Goal: Task Accomplishment & Management: Complete application form

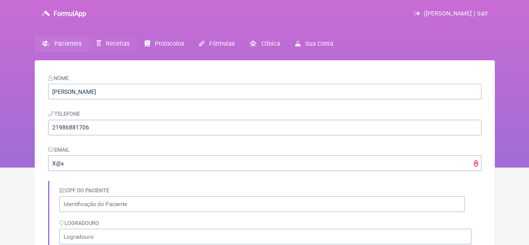
click at [106, 42] on span "Receitas" at bounding box center [118, 43] width 24 height 7
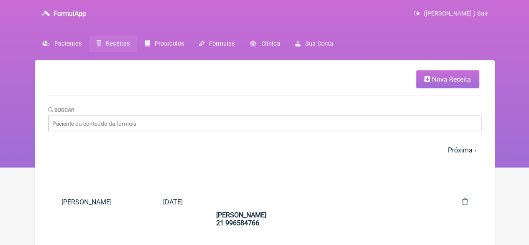
click at [463, 77] on span "Nova Receita" at bounding box center [451, 79] width 39 height 8
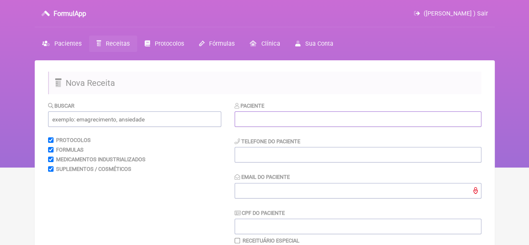
click at [294, 117] on input "text" at bounding box center [358, 118] width 247 height 15
paste input "[PERSON_NAME]"
type input "[PERSON_NAME]"
click at [262, 159] on input "tel" at bounding box center [358, 154] width 247 height 15
type input "21"
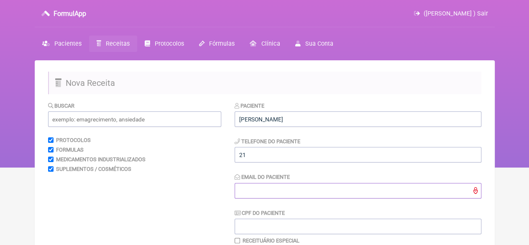
click at [252, 190] on input "Email do Paciente" at bounding box center [358, 190] width 247 height 15
type input "X@X"
click at [142, 117] on input "text" at bounding box center [134, 118] width 173 height 15
drag, startPoint x: 109, startPoint y: 116, endPoint x: 102, endPoint y: 114, distance: 7.1
click at [109, 116] on input "text" at bounding box center [134, 118] width 173 height 15
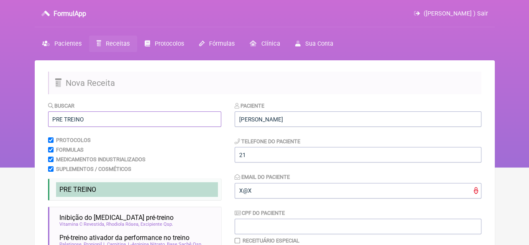
type input "PRE TREINO"
click at [93, 186] on span "PRE TREINO" at bounding box center [77, 189] width 37 height 8
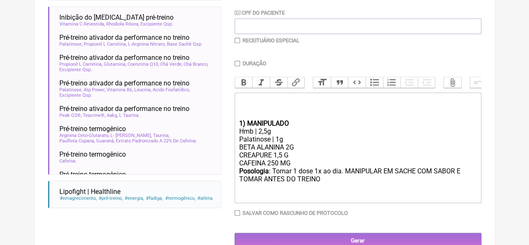
scroll to position [203, 0]
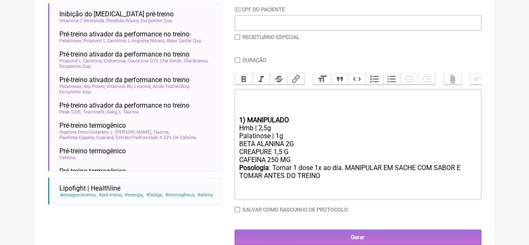
drag, startPoint x: 294, startPoint y: 168, endPoint x: 226, endPoint y: 167, distance: 67.8
click at [226, 167] on form "Buscar PRE TREINO Protocolos Formulas Medicamentos Industrializados Suplementos…" at bounding box center [264, 71] width 433 height 347
type trix-editor "<div><br><br><br></div><div><strong>1) MANIPULADO</strong></div><div>Hmb | 2,5g…"
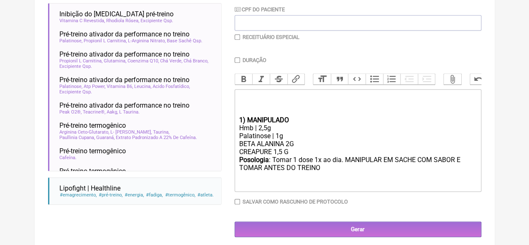
click at [237, 61] on input "Duração" at bounding box center [237, 59] width 5 height 5
checkbox input "true"
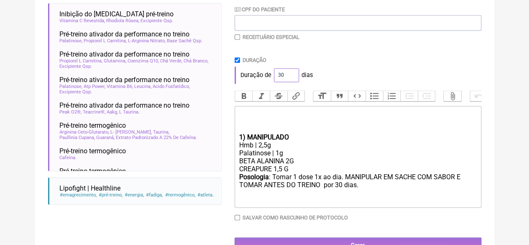
drag, startPoint x: 284, startPoint y: 75, endPoint x: 268, endPoint y: 77, distance: 16.0
click at [268, 77] on div "Duração de 30 dias" at bounding box center [358, 75] width 247 height 17
type input "60"
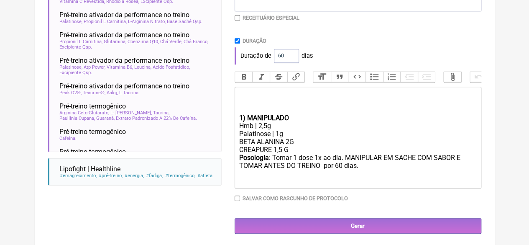
scroll to position [233, 0]
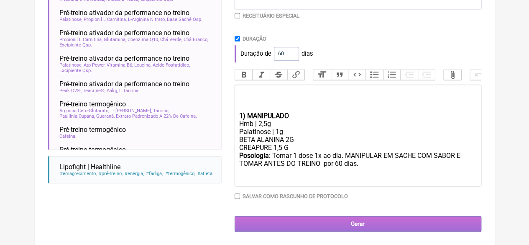
click at [346, 222] on input "Gerar" at bounding box center [358, 223] width 247 height 15
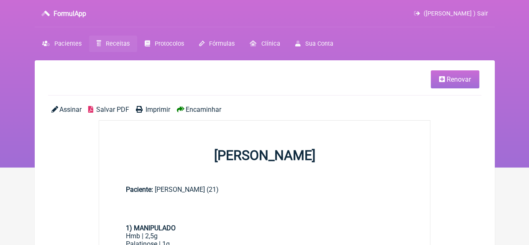
click at [157, 110] on span "Imprimir" at bounding box center [158, 109] width 25 height 8
click at [462, 73] on link "Renovar" at bounding box center [455, 79] width 49 height 18
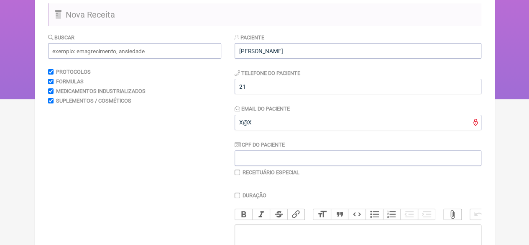
scroll to position [84, 0]
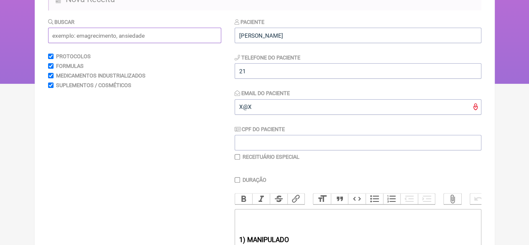
click at [106, 40] on input "text" at bounding box center [134, 35] width 173 height 15
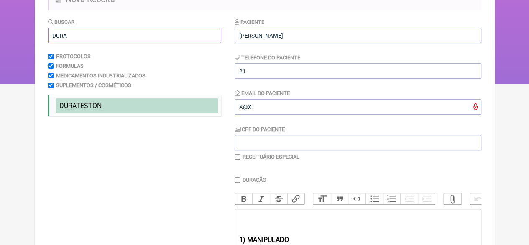
type input "DURA"
click at [105, 106] on li "DURATESTON testo" at bounding box center [137, 105] width 162 height 15
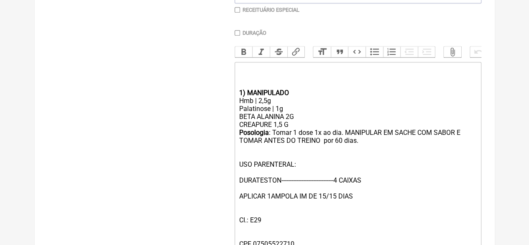
scroll to position [251, 0]
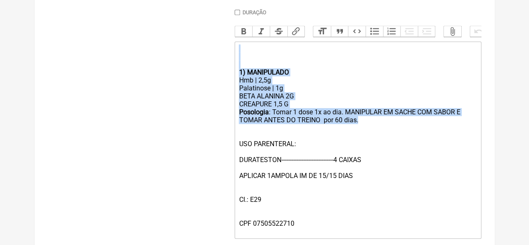
drag, startPoint x: 368, startPoint y: 127, endPoint x: 234, endPoint y: 65, distance: 147.5
click at [234, 65] on form "Buscar DURA Protocolos Formulas Medicamentos Industrializados Suplementos / Cos…" at bounding box center [264, 66] width 433 height 433
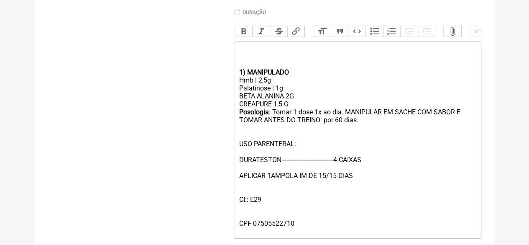
scroll to position [249, 0]
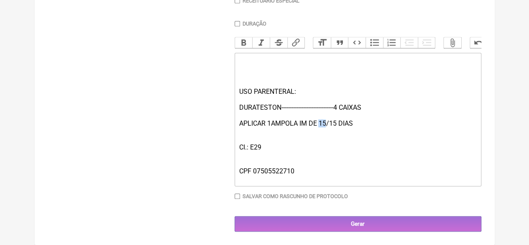
drag, startPoint x: 326, startPoint y: 121, endPoint x: 320, endPoint y: 122, distance: 6.7
click at [320, 122] on div "USO PARENTERAL: DURATESTON-------------------------------4 CAIXAS APLICAR 1AMPO…" at bounding box center [358, 134] width 238 height 95
drag, startPoint x: 334, startPoint y: 124, endPoint x: 328, endPoint y: 123, distance: 6.0
click at [328, 123] on div "USO PARENTERAL: DURATESTON-------------------------------4 CAIXAS APLICAR 1AMPO…" at bounding box center [358, 134] width 238 height 95
type trix-editor "<div><br><br><br><br></div><div>USO PARENTERAL:<br><br>DURATESTON--------------…"
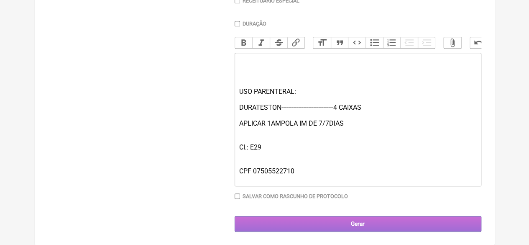
click at [352, 220] on input "Gerar" at bounding box center [358, 223] width 247 height 15
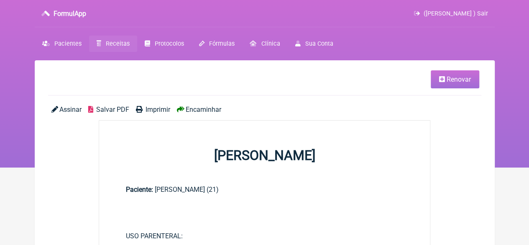
click at [154, 111] on span "Imprimir" at bounding box center [158, 109] width 25 height 8
click at [464, 78] on span "Renovar" at bounding box center [459, 79] width 24 height 8
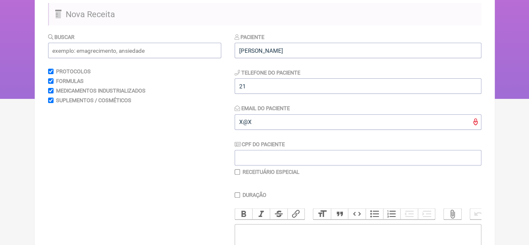
scroll to position [209, 0]
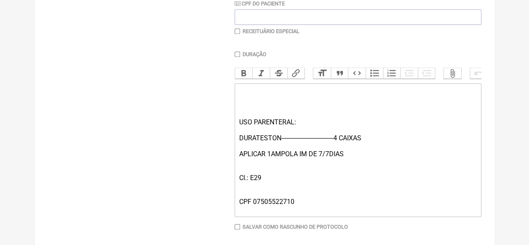
click at [238, 32] on input "checkbox" at bounding box center [237, 30] width 5 height 5
checkbox input "true"
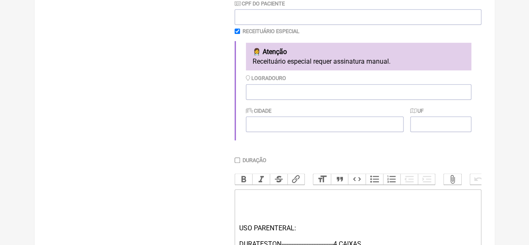
scroll to position [356, 0]
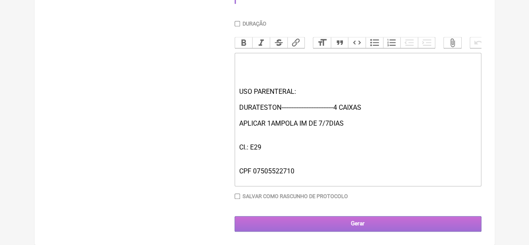
drag, startPoint x: 393, startPoint y: 226, endPoint x: 383, endPoint y: 230, distance: 10.7
click at [394, 225] on input "Gerar" at bounding box center [358, 223] width 247 height 15
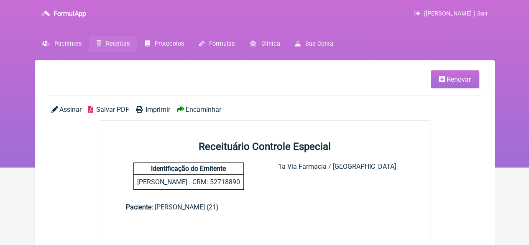
click at [148, 109] on span "Imprimir" at bounding box center [158, 109] width 25 height 8
click at [461, 80] on span "Renovar" at bounding box center [459, 79] width 24 height 8
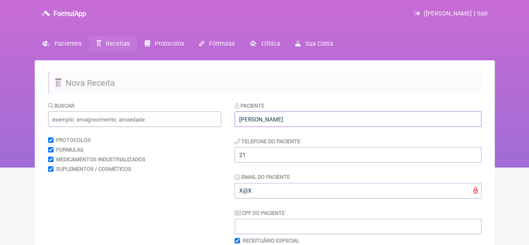
drag, startPoint x: 327, startPoint y: 119, endPoint x: 213, endPoint y: 131, distance: 114.4
paste input "NATALIA COSTA DE SOUZA"
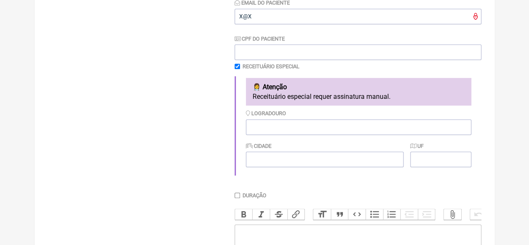
scroll to position [335, 0]
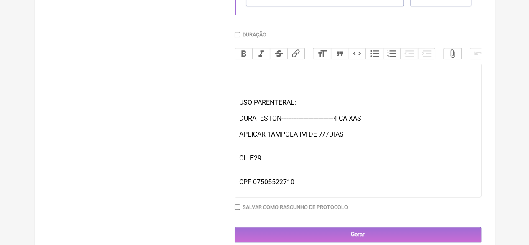
type input "[PERSON_NAME]"
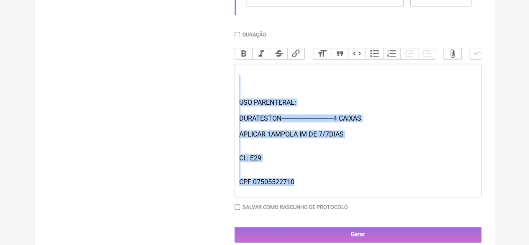
drag, startPoint x: 305, startPoint y: 190, endPoint x: 219, endPoint y: 88, distance: 133.6
click at [215, 94] on form "Buscar Protocolos Formulas Medicamentos Industrializados Suplementos / Cosmétic…" at bounding box center [264, 5] width 433 height 476
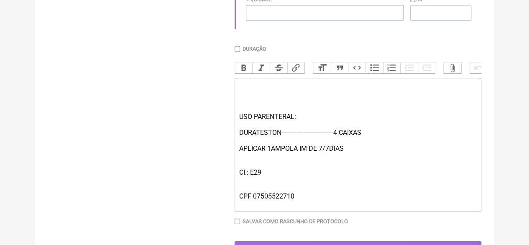
type trix-editor "<div><br><br><br><br></div>"
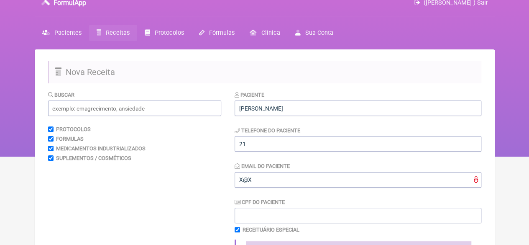
scroll to position [0, 0]
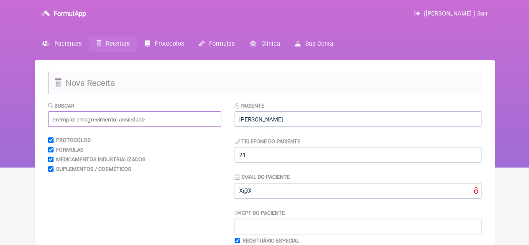
click at [56, 121] on input "text" at bounding box center [134, 118] width 173 height 15
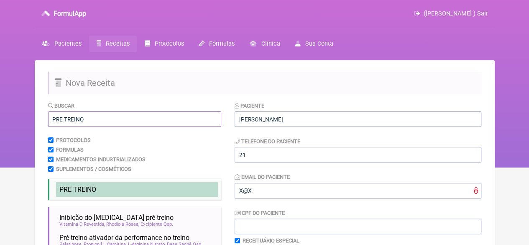
type input "PRE TREINO"
click at [79, 188] on span "PRE TREINO" at bounding box center [77, 189] width 37 height 8
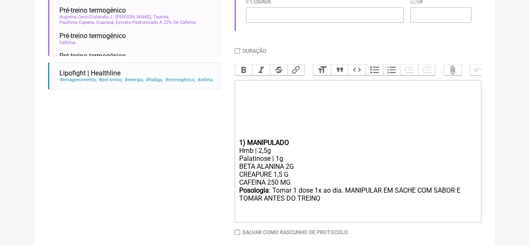
scroll to position [335, 0]
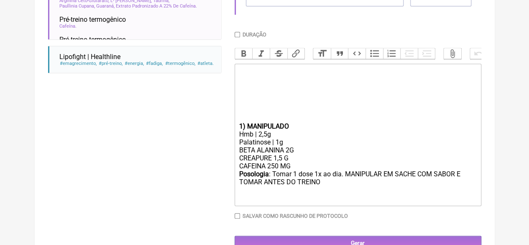
click at [239, 130] on strong "1) MANIPULADO" at bounding box center [264, 126] width 50 height 8
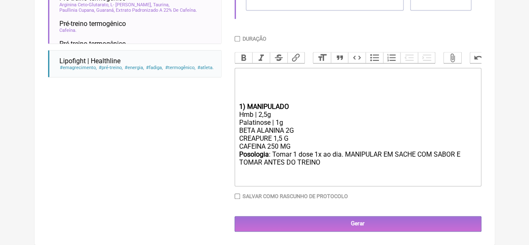
scroll to position [332, 0]
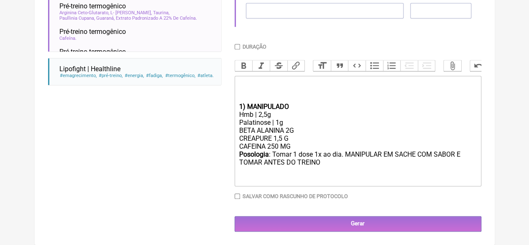
drag, startPoint x: 295, startPoint y: 145, endPoint x: 237, endPoint y: 144, distance: 58.6
click at [238, 144] on trix-editor "1) MANIPULADO Hmb | 2,5g Palatinose | 1g BETA ALANINA 2G CREAPURE 1,5 G CAFEINA…" at bounding box center [358, 131] width 247 height 110
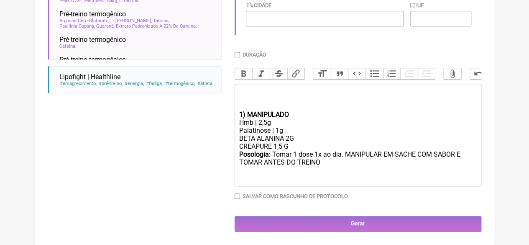
scroll to position [324, 0]
drag, startPoint x: 266, startPoint y: 121, endPoint x: 259, endPoint y: 121, distance: 7.1
click at [259, 121] on div "Hmb | 2,5g" at bounding box center [358, 122] width 238 height 8
type trix-editor "<div><br><br><br><strong>1) MANIPULADO</strong></div><div>Hmb | 2g</div><div>Pa…"
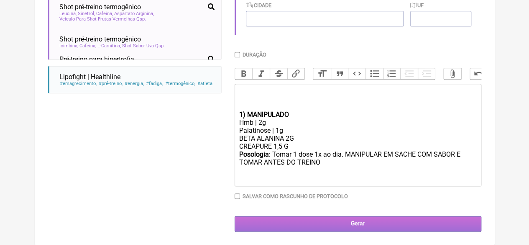
click at [348, 222] on input "Gerar" at bounding box center [358, 223] width 247 height 15
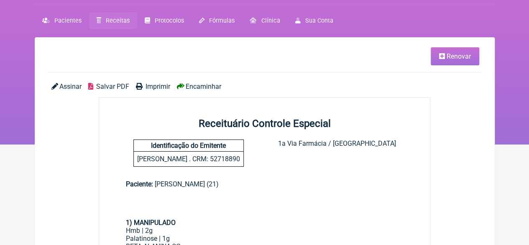
scroll to position [21, 0]
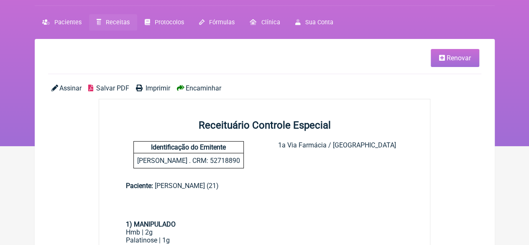
click at [152, 90] on span "Imprimir" at bounding box center [158, 88] width 25 height 8
click at [112, 22] on span "Receitas" at bounding box center [118, 22] width 24 height 7
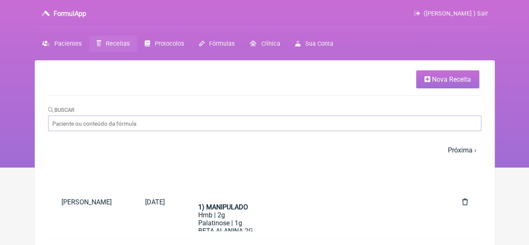
click at [448, 82] on span "Nova Receita" at bounding box center [451, 79] width 39 height 8
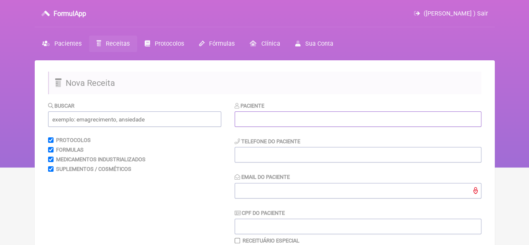
click at [284, 122] on input "text" at bounding box center [358, 118] width 247 height 15
paste input "[PERSON_NAME]"
type input "[PERSON_NAME]"
click at [297, 158] on input "tel" at bounding box center [358, 154] width 247 height 15
type input "21"
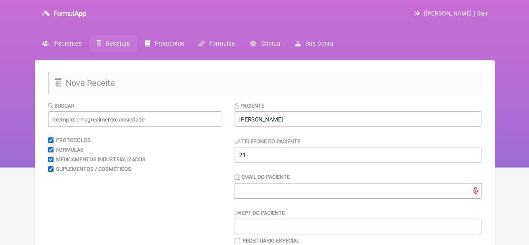
click at [282, 189] on input "Email do Paciente" at bounding box center [358, 190] width 247 height 15
type input "X@X"
click at [152, 123] on input "text" at bounding box center [134, 118] width 173 height 15
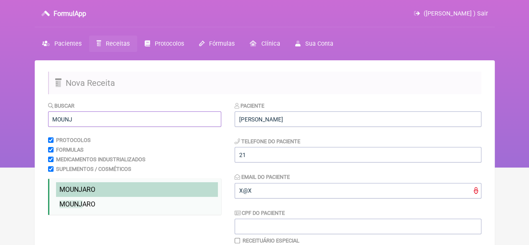
type input "MOUNJ"
click at [96, 193] on li "MOUNJ ARO" at bounding box center [137, 189] width 162 height 15
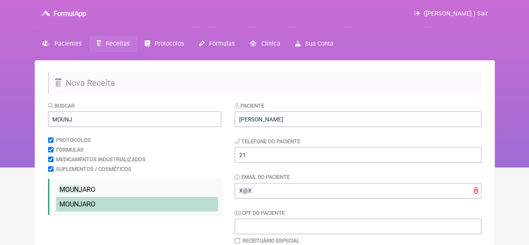
click at [94, 208] on span "MOUNJ ARO" at bounding box center [77, 204] width 36 height 8
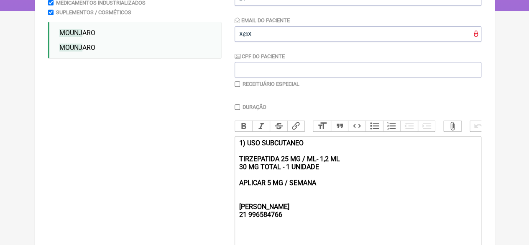
scroll to position [251, 0]
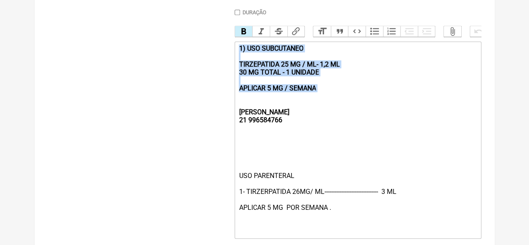
drag, startPoint x: 334, startPoint y: 100, endPoint x: 230, endPoint y: 52, distance: 114.4
click at [230, 53] on form "Buscar MOUNJ Protocolos Formulas Medicamentos Industrializados Suplementos / Co…" at bounding box center [264, 66] width 433 height 433
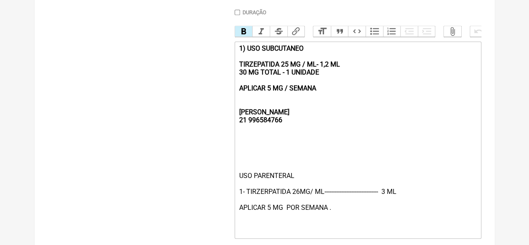
type trix-editor "<div><strong><br><br>[PERSON_NAME];<br>21 996584766</strong></div><div><br><br>…"
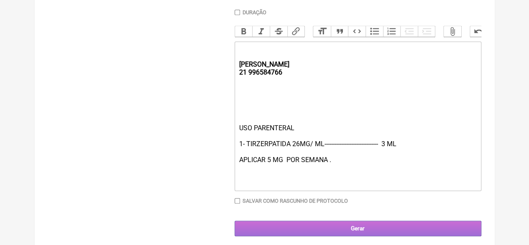
click at [316, 236] on input "Gerar" at bounding box center [358, 227] width 247 height 15
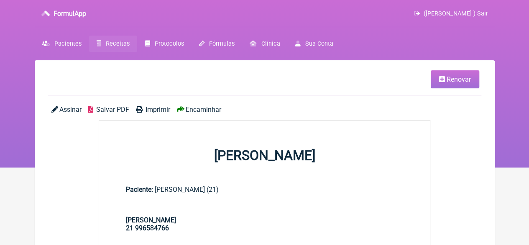
click at [156, 109] on span "Imprimir" at bounding box center [158, 109] width 25 height 8
click at [114, 41] on span "Receitas" at bounding box center [118, 43] width 24 height 7
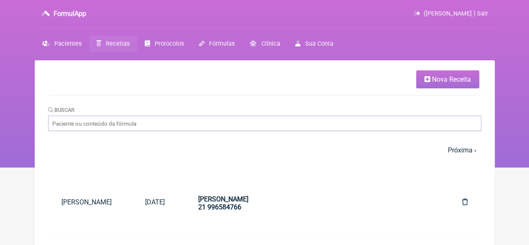
click at [453, 80] on span "Nova Receita" at bounding box center [451, 79] width 39 height 8
